Goal: Navigation & Orientation: Go to known website

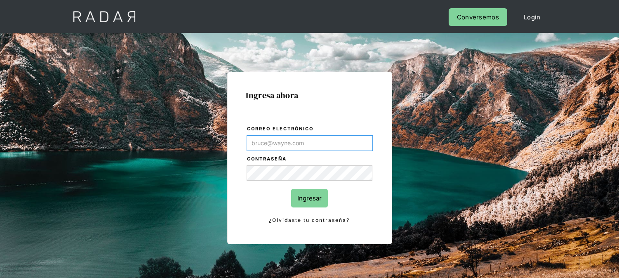
type input "kinta.morioka@monnetpayments.com"
click at [297, 196] on input "Ingresar" at bounding box center [309, 198] width 37 height 19
